Goal: Navigation & Orientation: Find specific page/section

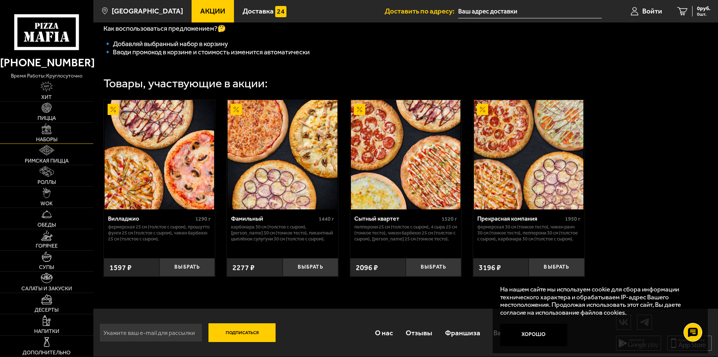
scroll to position [238, 0]
click at [50, 203] on span "WOK" at bounding box center [46, 203] width 12 height 5
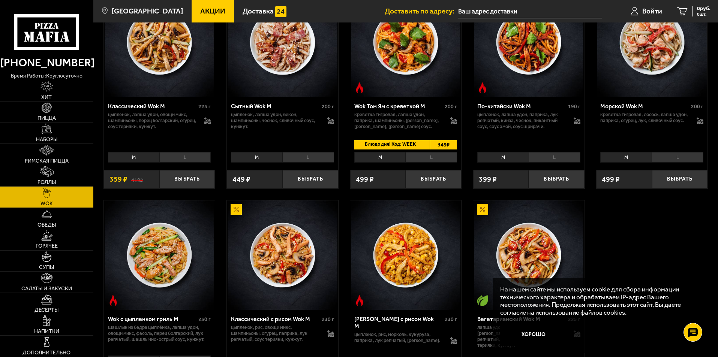
scroll to position [300, 0]
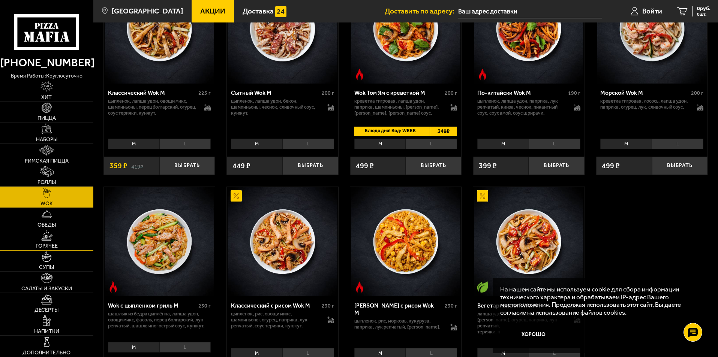
click at [45, 239] on img at bounding box center [47, 235] width 12 height 10
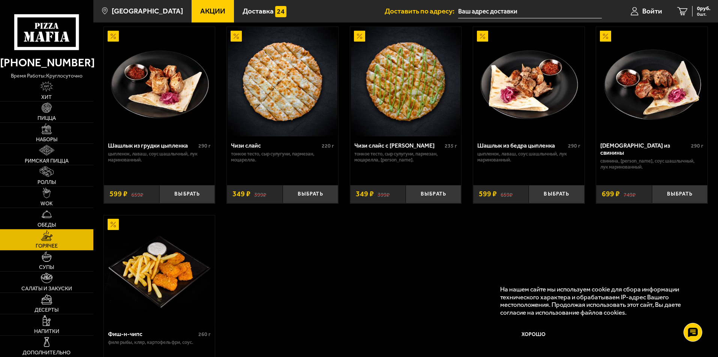
scroll to position [487, 0]
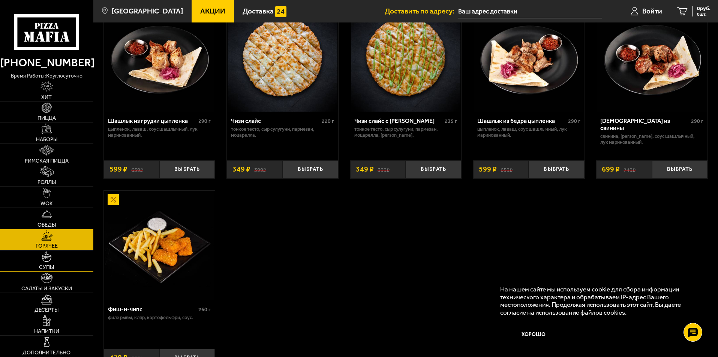
click at [48, 261] on img at bounding box center [47, 256] width 10 height 10
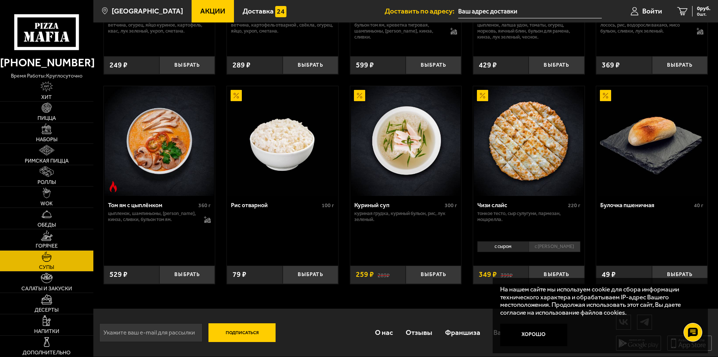
scroll to position [259, 0]
click at [53, 241] on link "Горячее" at bounding box center [46, 239] width 93 height 21
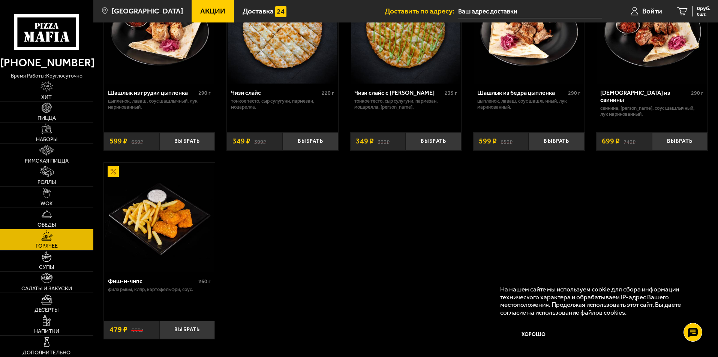
scroll to position [576, 0]
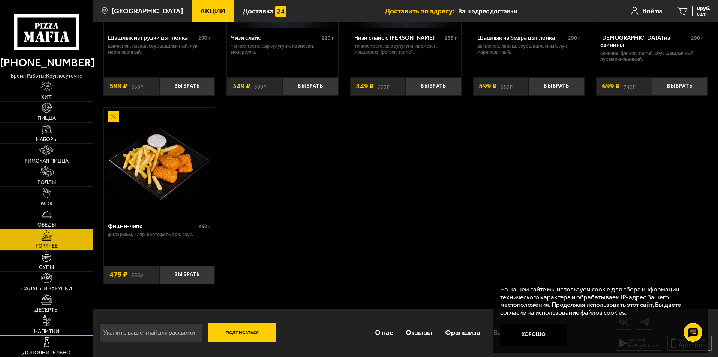
click at [51, 321] on link "Напитки" at bounding box center [46, 324] width 93 height 21
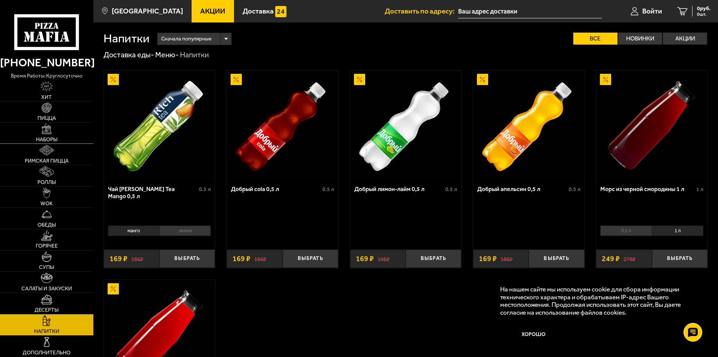
click at [52, 130] on img at bounding box center [47, 129] width 10 height 10
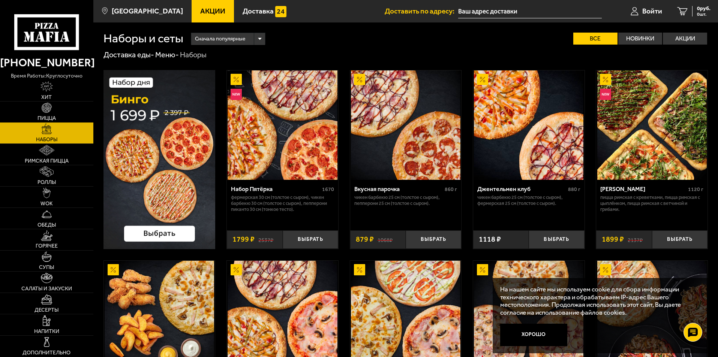
click at [59, 111] on link "Пицца" at bounding box center [46, 112] width 93 height 21
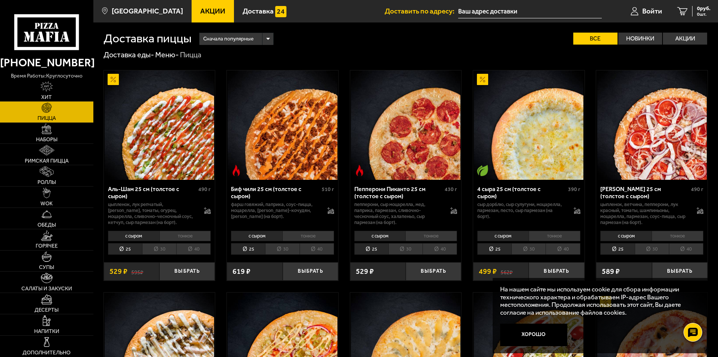
click at [159, 250] on li "30" at bounding box center [159, 249] width 34 height 12
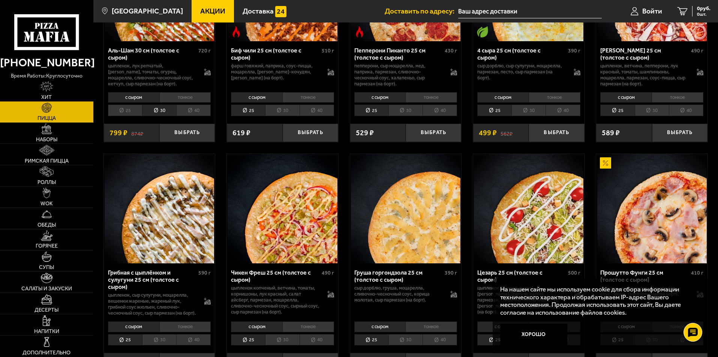
scroll to position [150, 0]
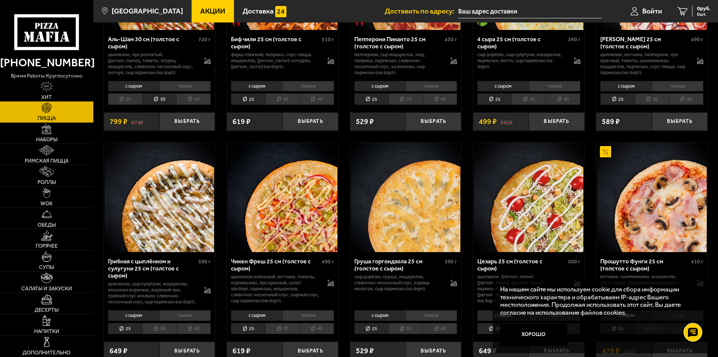
click at [180, 91] on li "тонкое" at bounding box center [185, 86] width 52 height 10
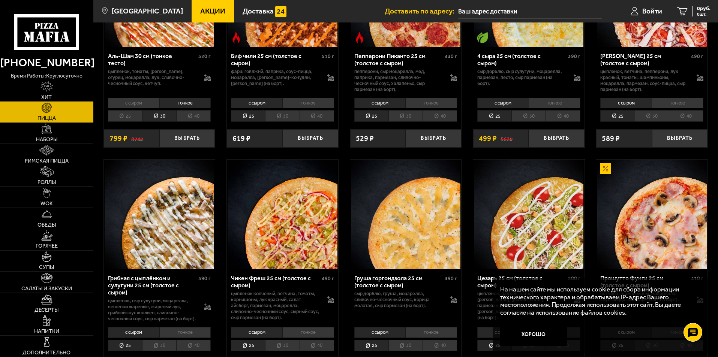
scroll to position [37, 0]
